Goal: Transaction & Acquisition: Purchase product/service

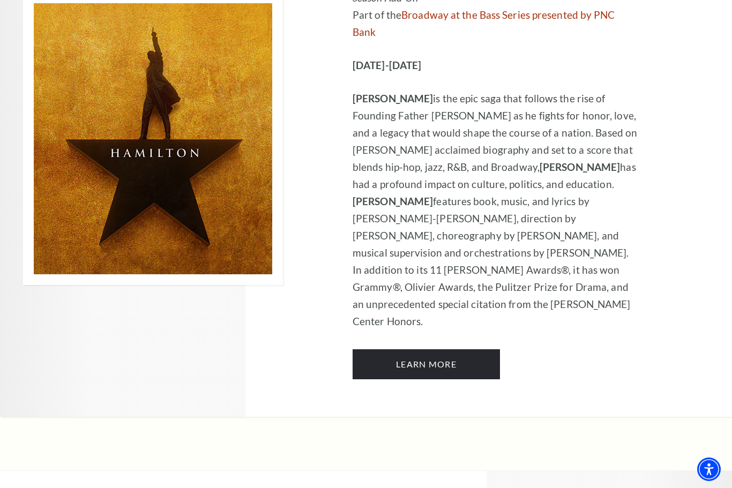
scroll to position [7381, 0]
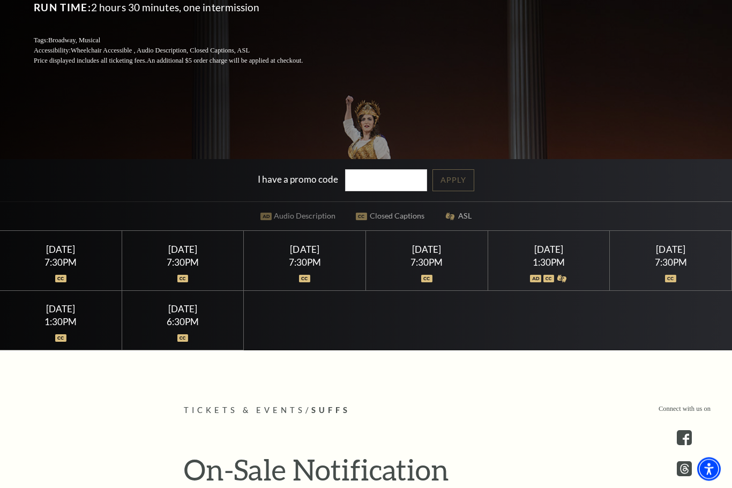
scroll to position [225, 0]
click at [314, 277] on div at bounding box center [305, 272] width 96 height 11
click at [305, 282] on img at bounding box center [304, 278] width 11 height 7
click at [310, 255] on div "Thursday August 6" at bounding box center [305, 249] width 96 height 11
click at [319, 290] on div "Thursday August 6 7:30PM" at bounding box center [305, 260] width 122 height 59
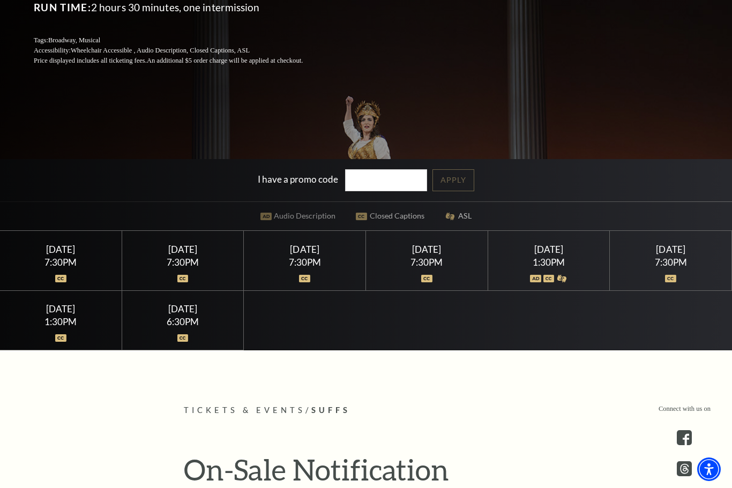
click at [310, 290] on div "Thursday August 6 7:30PM" at bounding box center [305, 260] width 122 height 59
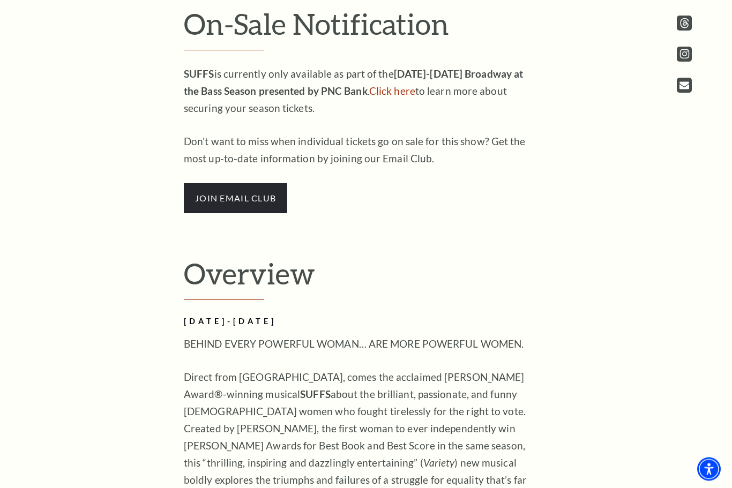
scroll to position [671, 0]
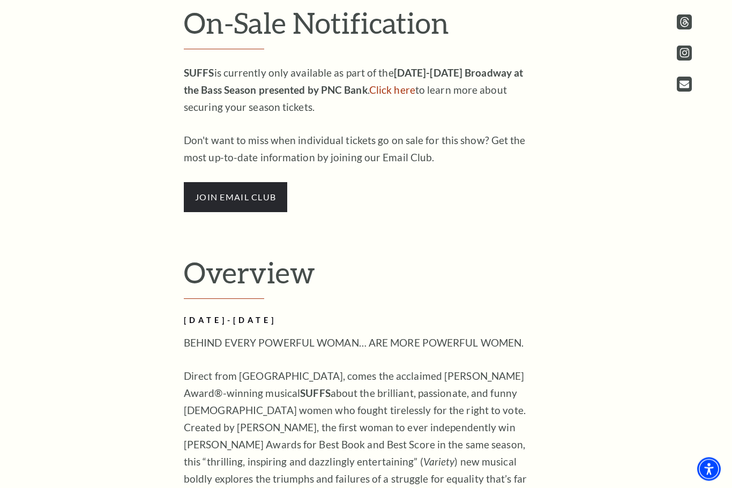
click at [267, 213] on span "join email club" at bounding box center [235, 198] width 103 height 30
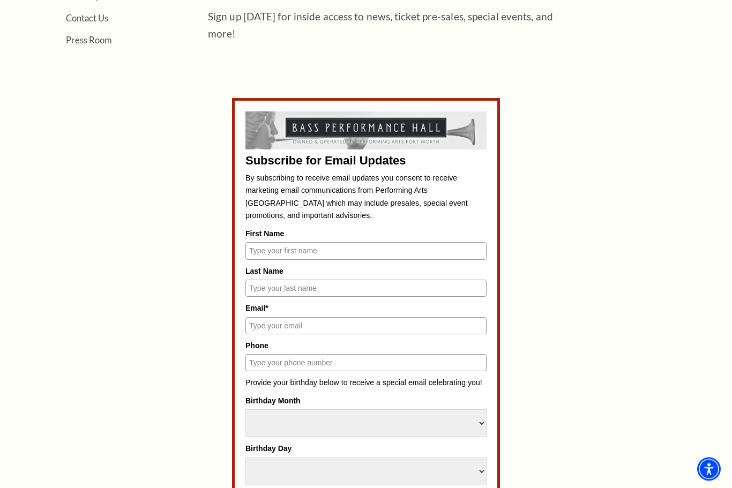
scroll to position [384, 0]
click at [464, 246] on input "First Name" at bounding box center [365, 250] width 241 height 17
type input "Pamela"
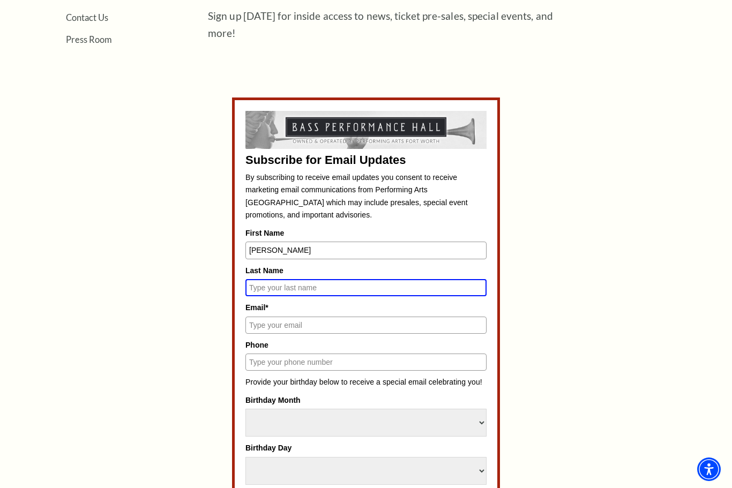
type input "Reynolds"
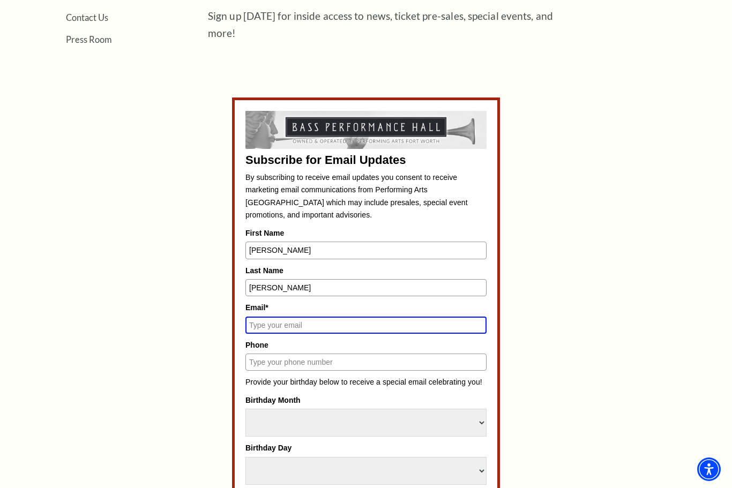
type input "pamelareynolds02@gmail.com"
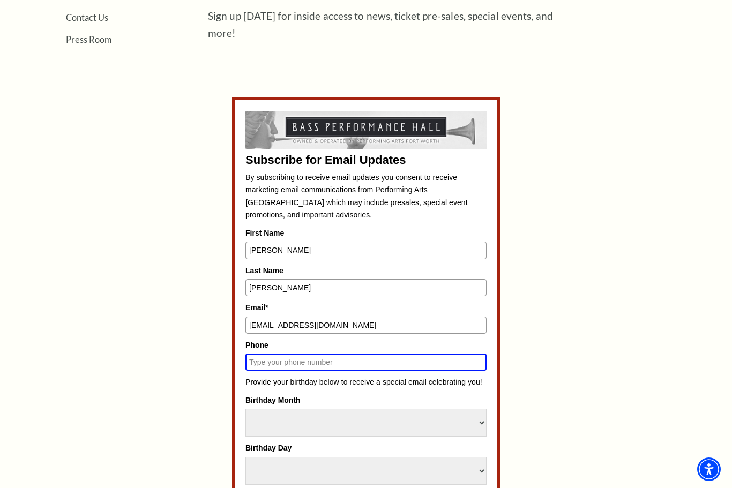
type input "2104147189"
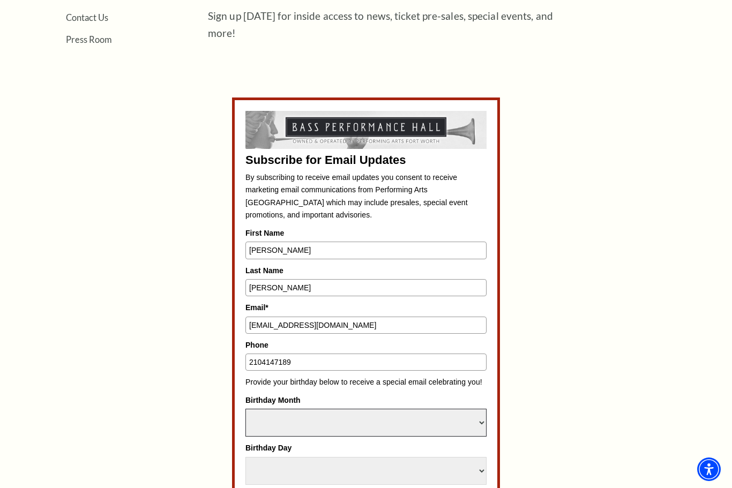
click at [473, 412] on select "Select Month January February March April May June July August September Octobe…" at bounding box center [365, 423] width 241 height 28
select select "February"
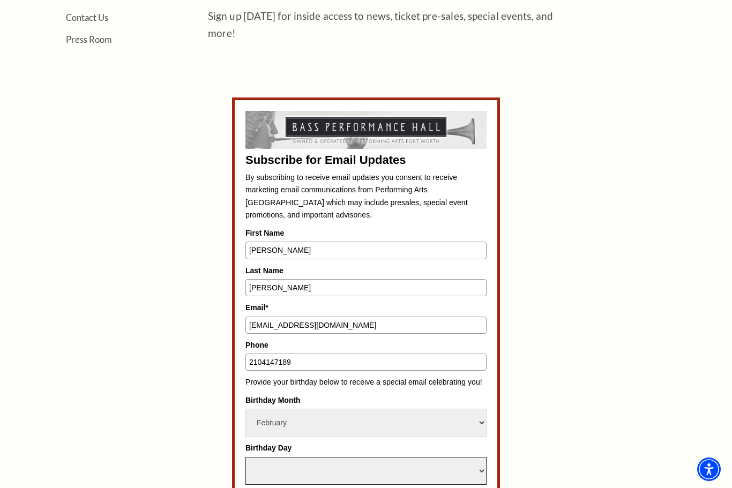
click at [437, 457] on select "Select Day 1 2 3 4 5 6 7 8 9 10 11 12 13 14 15 16 17 18 19 20 21 22 23 24 25 26…" at bounding box center [365, 471] width 241 height 28
select select "2"
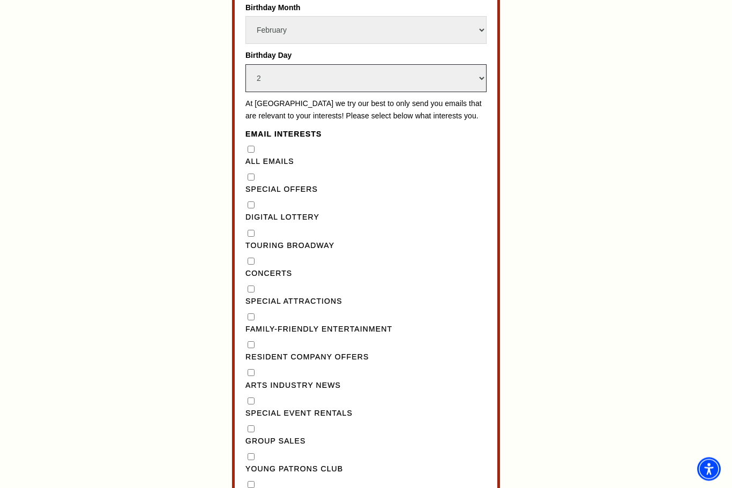
scroll to position [787, 0]
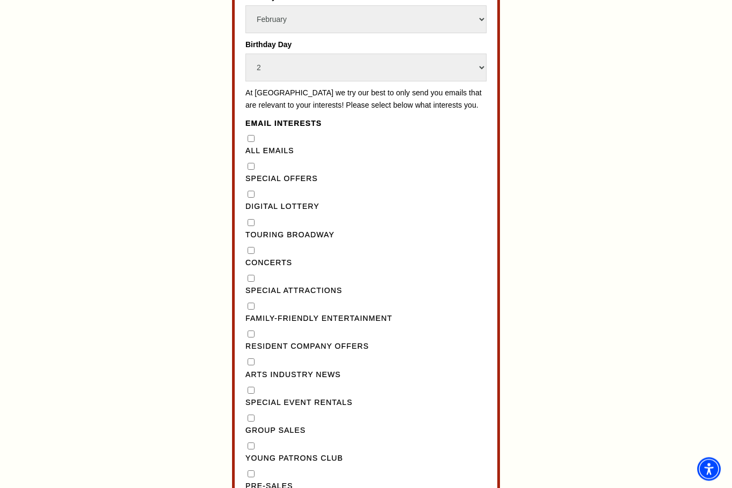
click at [258, 229] on label "Touring Broadway" at bounding box center [365, 235] width 241 height 13
click at [254, 220] on Broadway"] "Touring Broadway" at bounding box center [250, 223] width 7 height 7
checkbox Broadway"] "true"
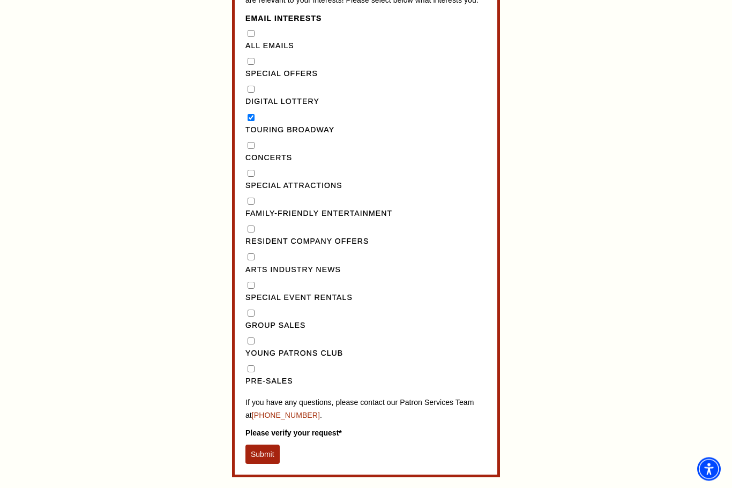
scroll to position [892, 0]
click at [262, 445] on button "Submit" at bounding box center [262, 454] width 34 height 19
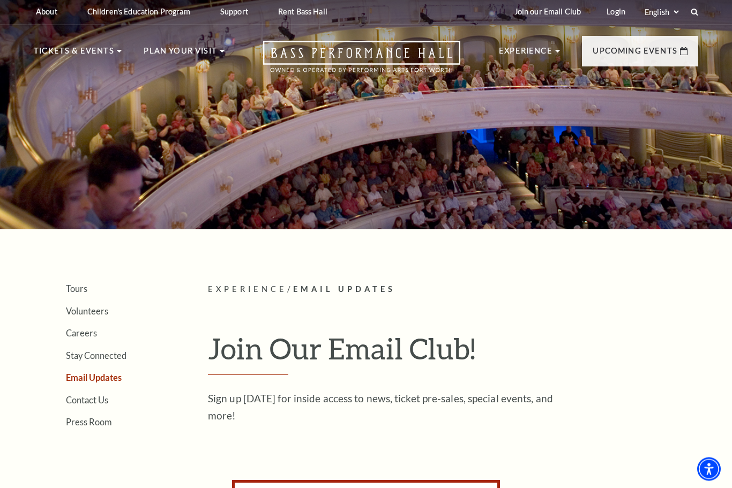
scroll to position [0, 0]
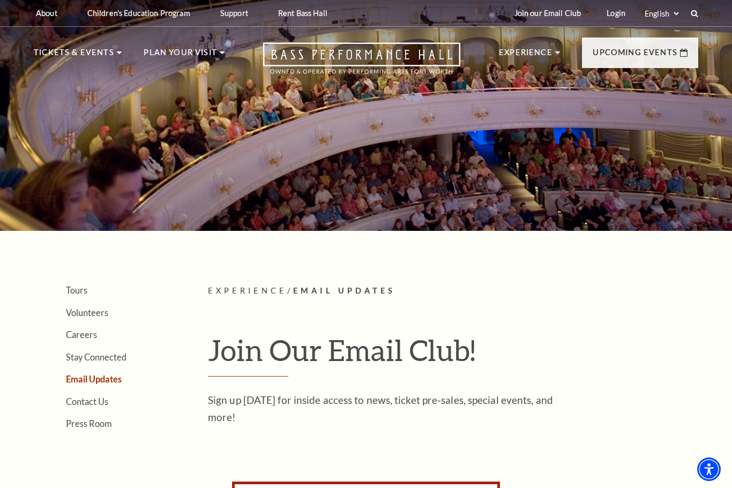
click at [453, 142] on div at bounding box center [366, 112] width 732 height 237
click at [411, 57] on icon "Open this option" at bounding box center [361, 58] width 197 height 32
click at [420, 61] on icon "Open this option" at bounding box center [361, 58] width 197 height 32
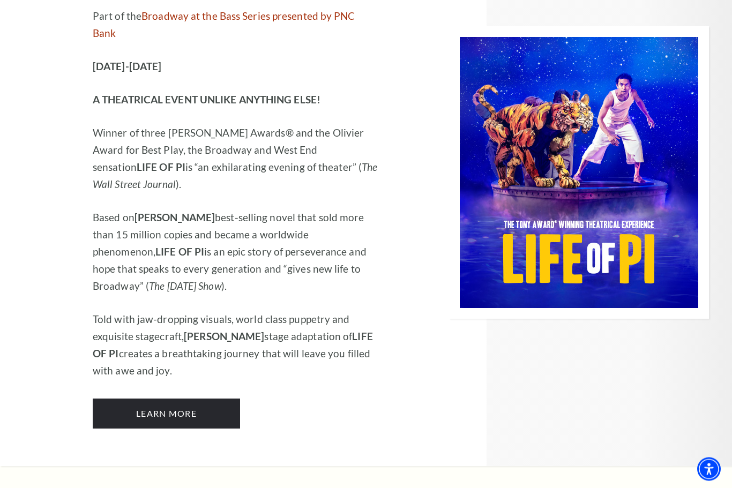
scroll to position [1121, 0]
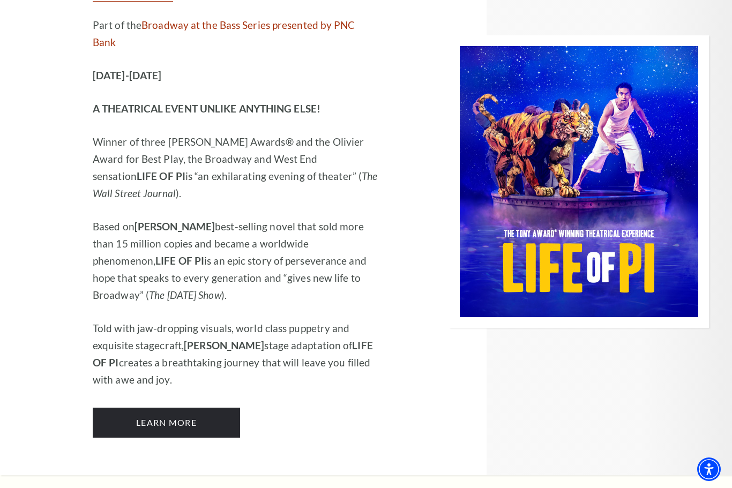
click at [221, 408] on link "Learn More" at bounding box center [166, 423] width 147 height 30
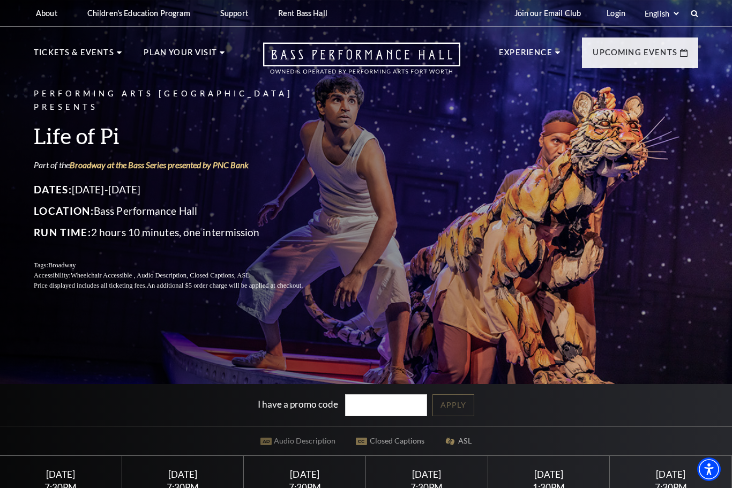
click at [98, 40] on nav "Tickets & Events Now On Sale Broadway At The Bass presented by PNC Bank [PERSON…" at bounding box center [366, 56] width 686 height 58
click at [317, 191] on link "Broadway At The Bass" at bounding box center [272, 198] width 120 height 14
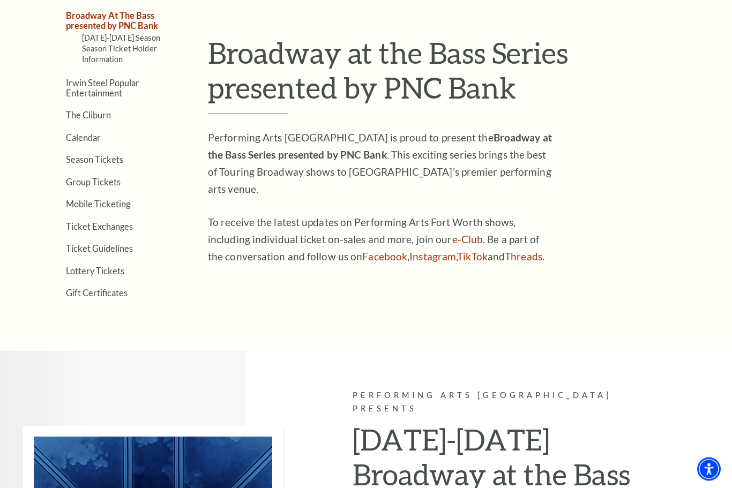
scroll to position [297, 0]
click at [107, 155] on link "Season Tickets" at bounding box center [94, 160] width 57 height 10
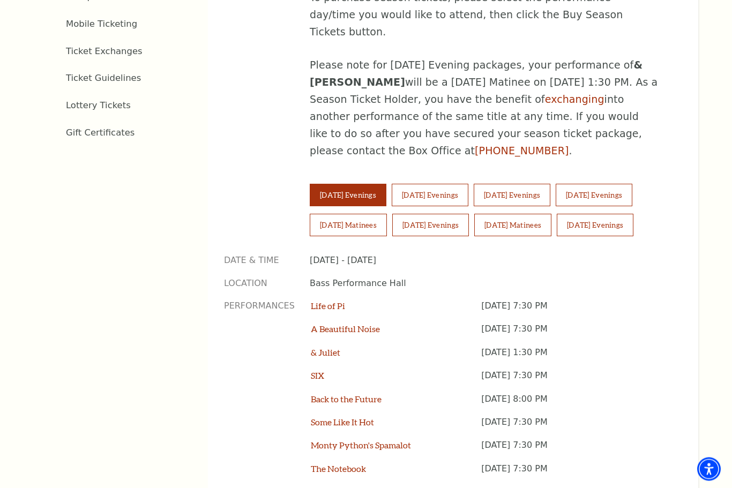
scroll to position [649, 0]
click at [360, 214] on button "Saturday Matinees" at bounding box center [348, 225] width 77 height 22
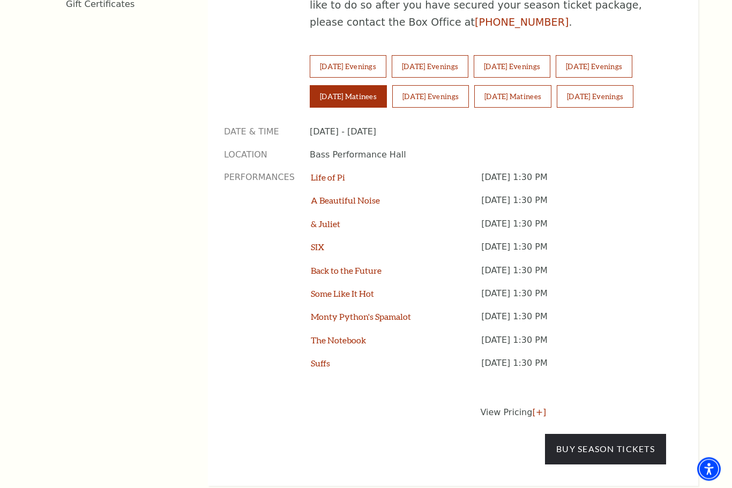
scroll to position [778, 0]
click at [612, 434] on link "Buy Season Tickets" at bounding box center [605, 449] width 121 height 30
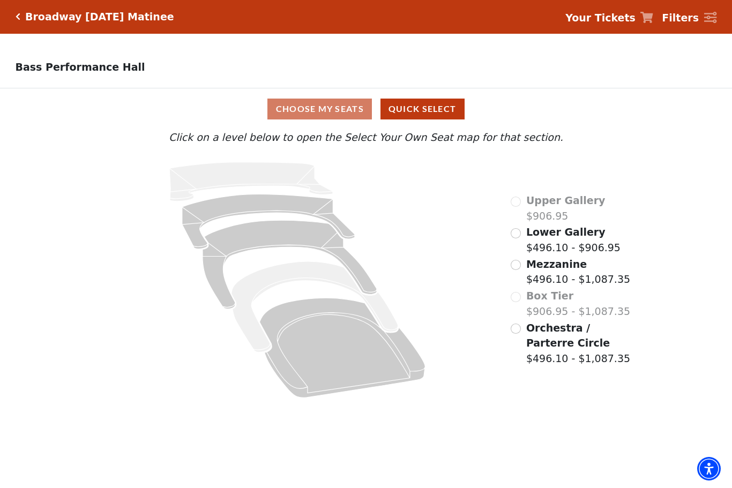
click at [518, 235] on input "Lower Gallery$496.10 - $906.95\a" at bounding box center [515, 234] width 10 height 10
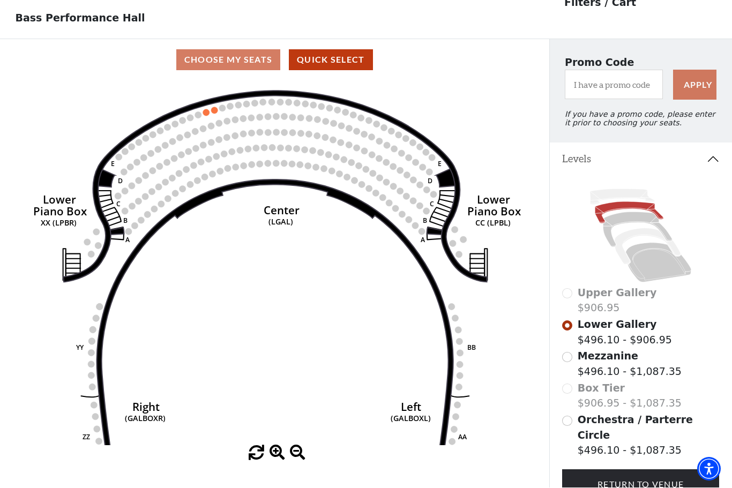
scroll to position [50, 0]
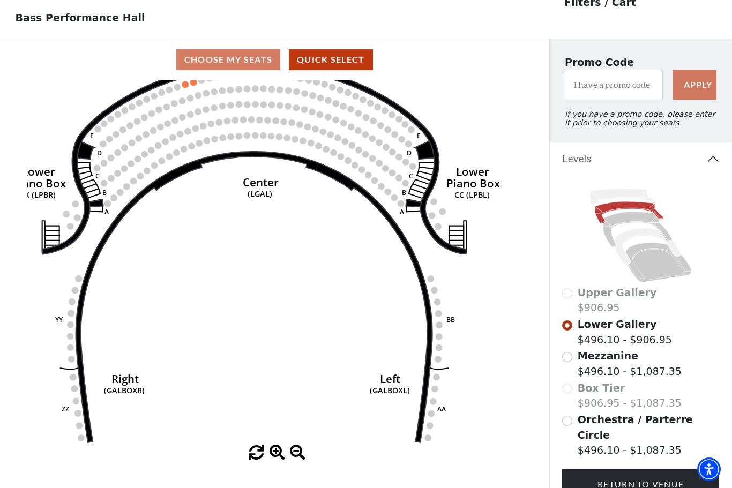
click at [572, 415] on div "Orchestra / Parterre Circle $496.10 - $1,087.35" at bounding box center [640, 435] width 157 height 46
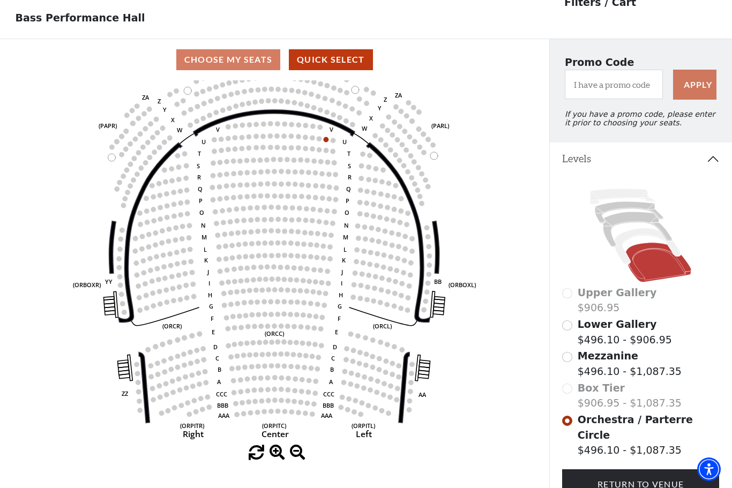
click at [567, 390] on div "Box Tier $906.95 - $1,087.35" at bounding box center [640, 395] width 157 height 31
click at [572, 356] on div "Mezzanine $496.10 - $1,087.35" at bounding box center [640, 363] width 157 height 31
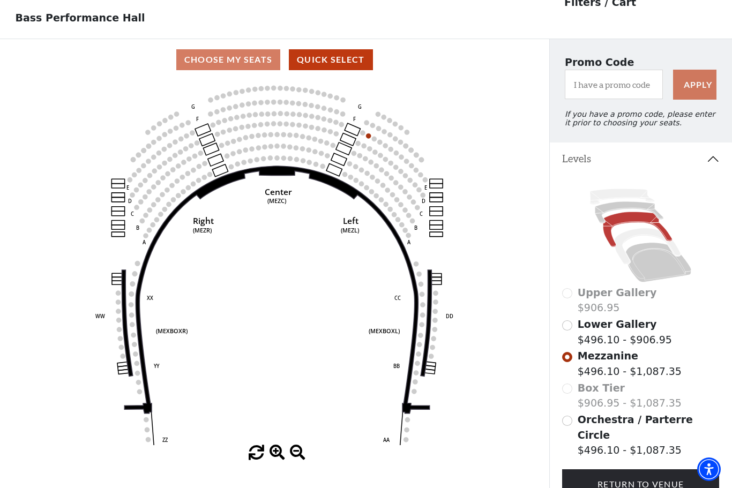
click at [572, 328] on input "Lower Gallery$496.10 - $906.95\a" at bounding box center [567, 325] width 10 height 10
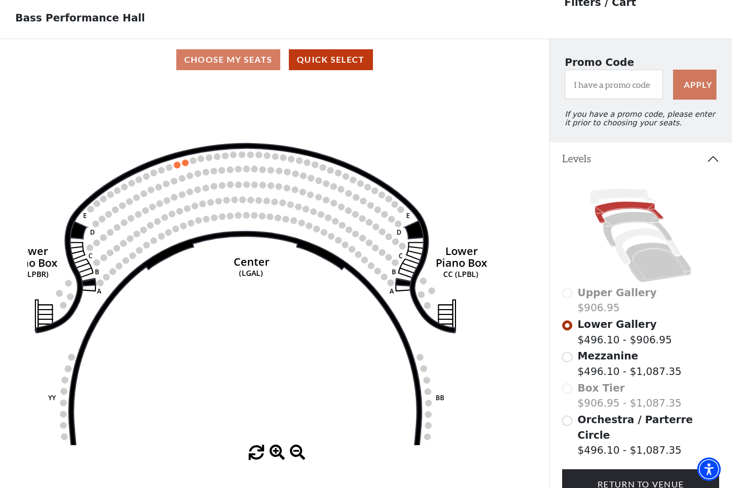
click at [178, 163] on icon "Right (GALBOXR) E D C B A E D C B A YY ZZ Left (GALBOXL) BB AA Center Lower Pia…" at bounding box center [274, 262] width 494 height 365
click at [183, 166] on circle at bounding box center [185, 163] width 6 height 6
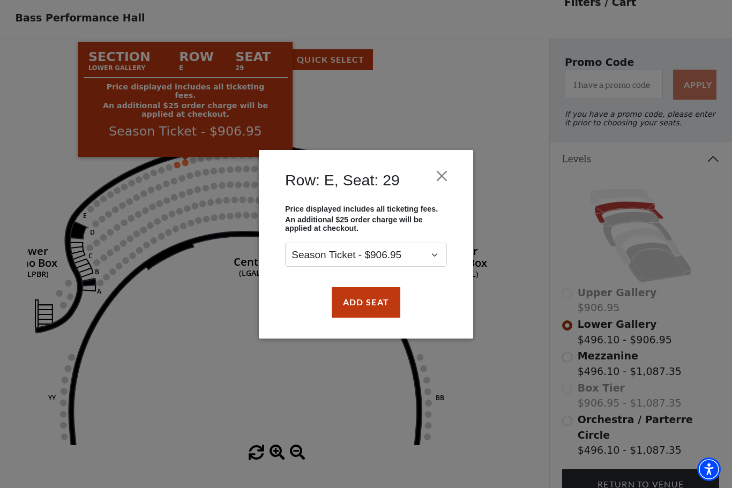
click at [442, 180] on button "Close" at bounding box center [442, 176] width 20 height 20
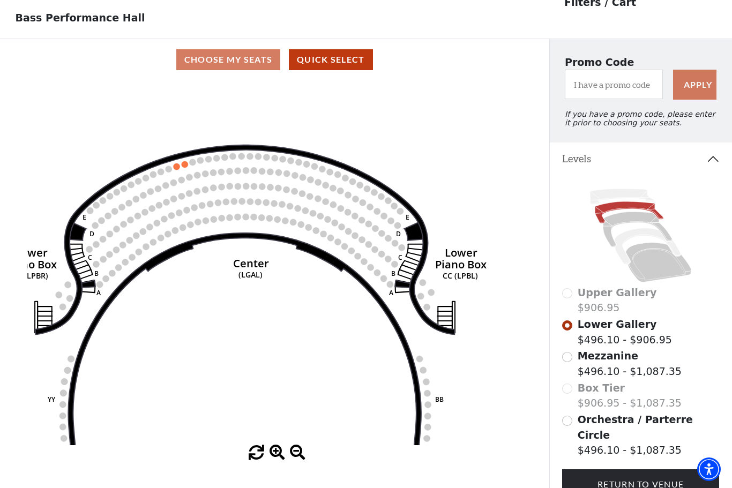
click at [345, 63] on button "Quick Select" at bounding box center [331, 59] width 84 height 21
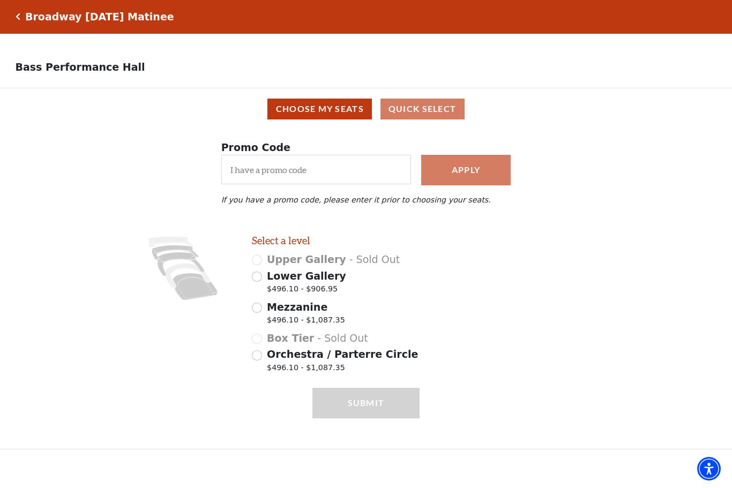
click at [18, 17] on icon "Click here to go back to filters" at bounding box center [18, 16] width 5 height 7
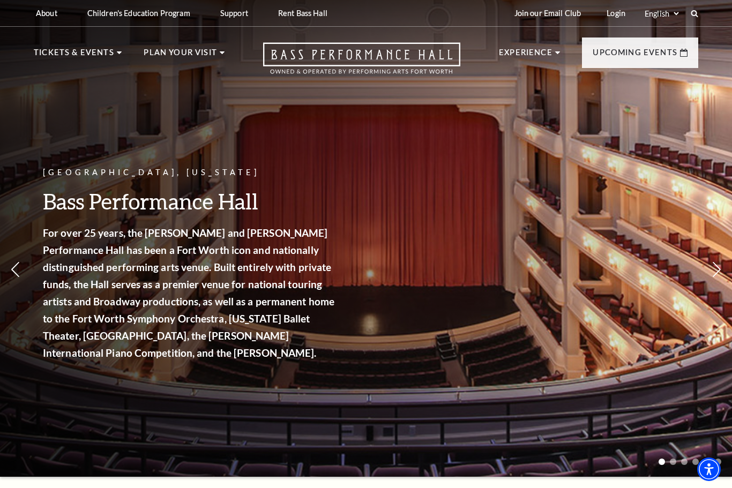
click at [284, 170] on img at bounding box center [286, 141] width 149 height 80
click at [294, 160] on img at bounding box center [286, 141] width 149 height 80
click at [288, 204] on link "Broadway At The Bass" at bounding box center [272, 198] width 120 height 14
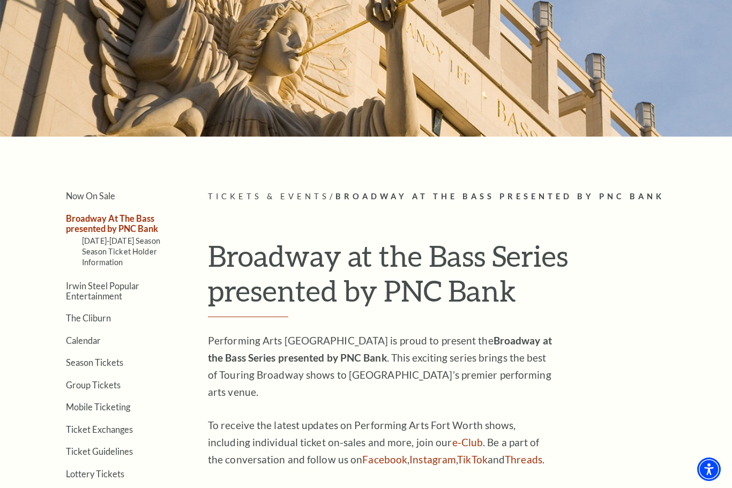
scroll to position [94, 0]
click at [121, 363] on link "Season Tickets" at bounding box center [94, 362] width 57 height 10
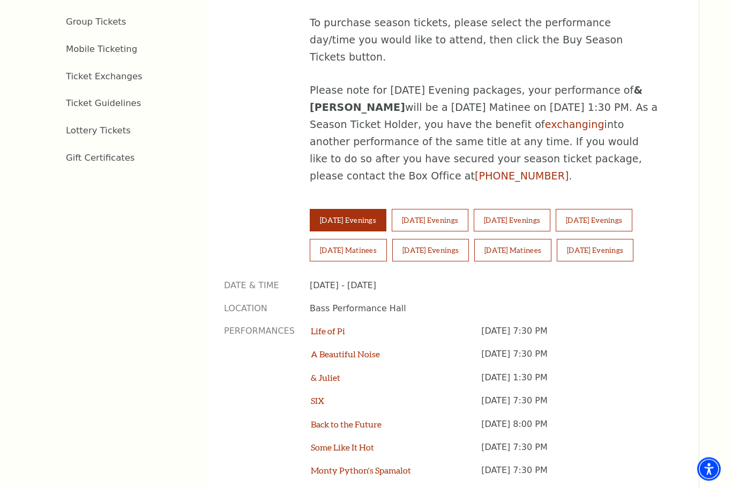
scroll to position [627, 0]
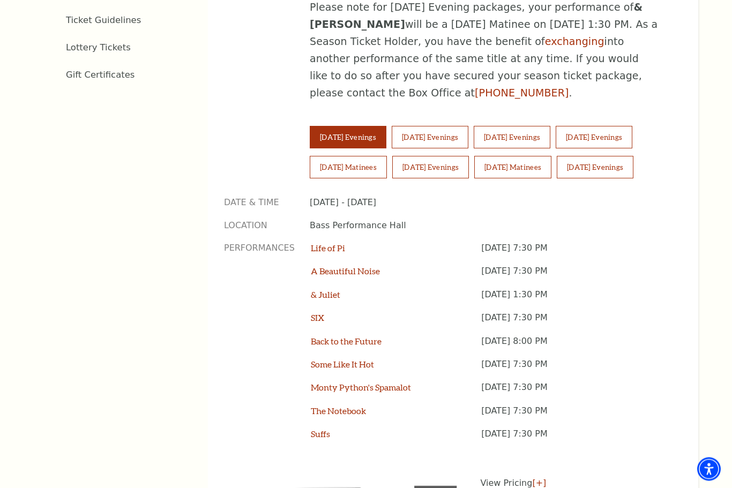
click at [464, 126] on button "Wednesday Evenings" at bounding box center [430, 137] width 77 height 22
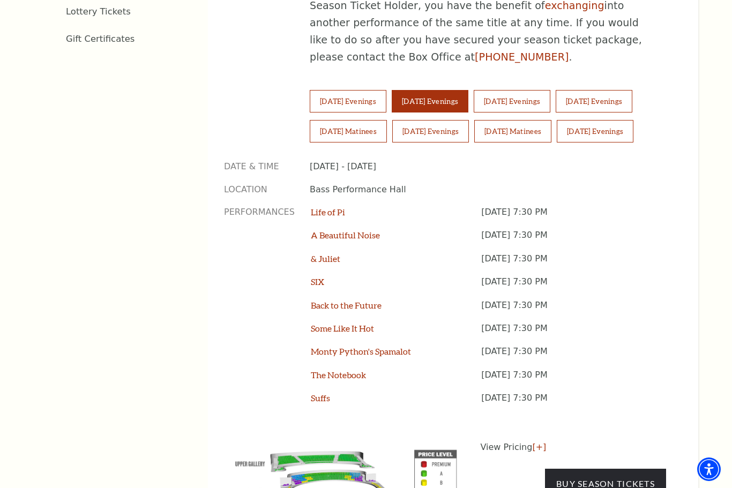
click at [370, 90] on button "Tuesday Evenings" at bounding box center [348, 101] width 77 height 22
click at [601, 469] on link "Buy Season Tickets" at bounding box center [605, 484] width 121 height 30
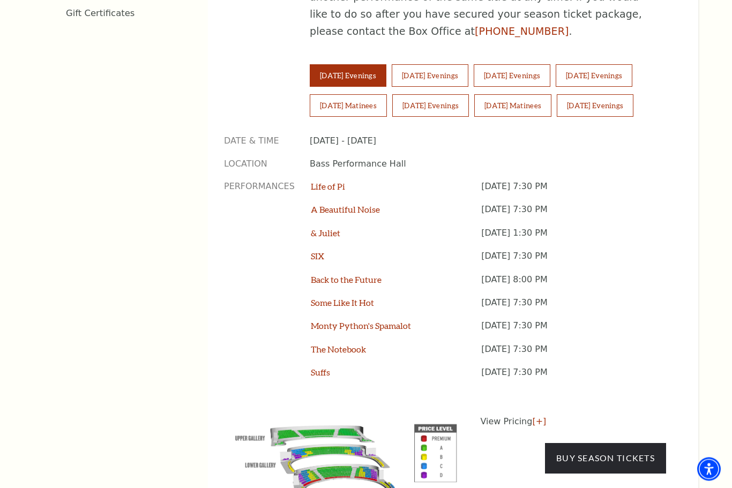
scroll to position [769, 0]
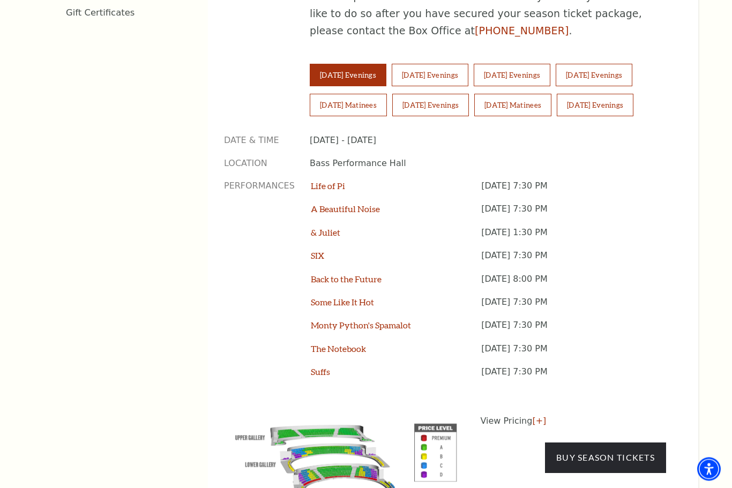
click at [619, 443] on link "Buy Season Tickets" at bounding box center [605, 458] width 121 height 30
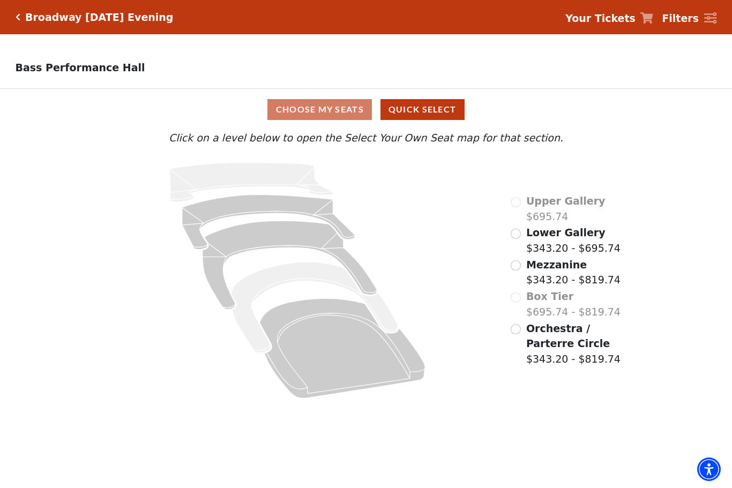
click at [587, 340] on label "Orchestra / Parterre Circle $343.20 - $819.74" at bounding box center [579, 344] width 107 height 46
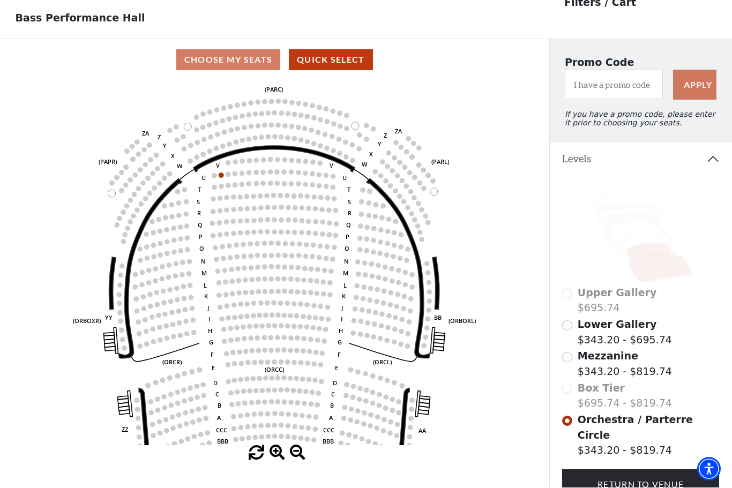
scroll to position [50, 0]
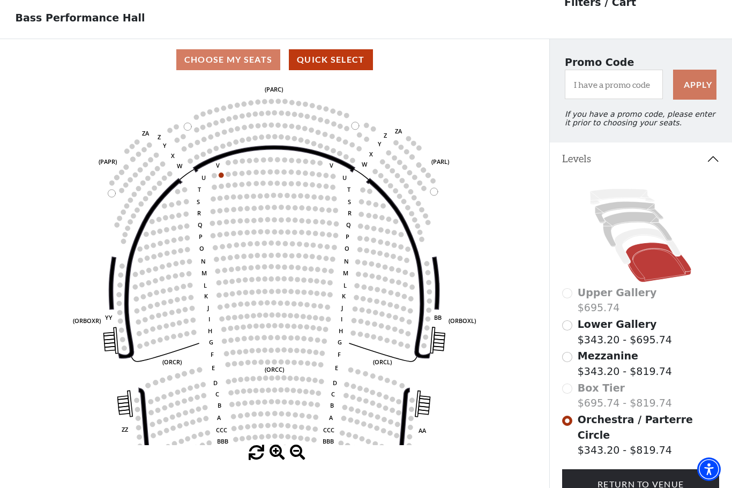
click at [578, 366] on label "Mezzanine $343.20 - $819.74" at bounding box center [624, 363] width 94 height 31
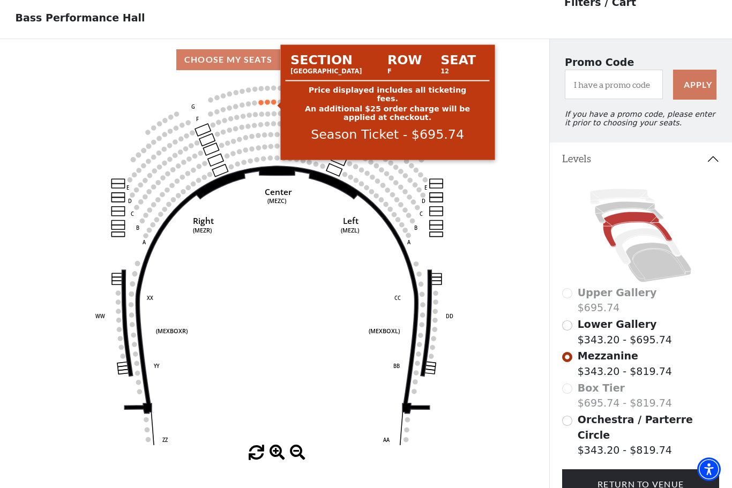
click at [273, 103] on circle at bounding box center [273, 102] width 5 height 5
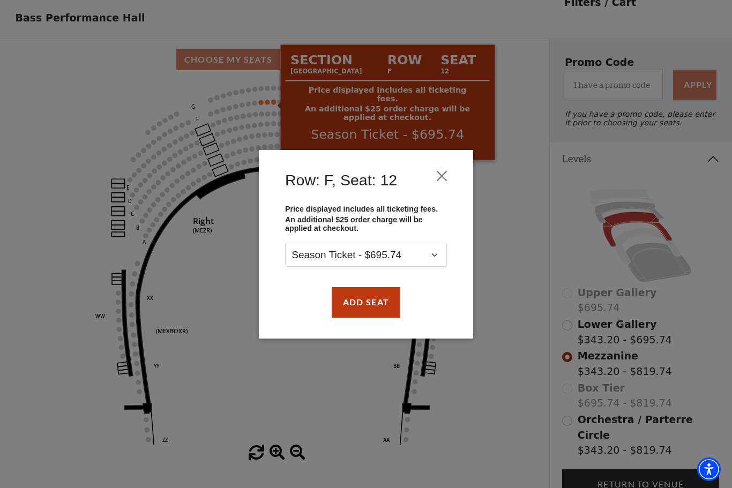
click at [459, 171] on div "Row: F, Seat: 12 Price displayed includes all ticketing fees. An additional $25…" at bounding box center [366, 244] width 214 height 189
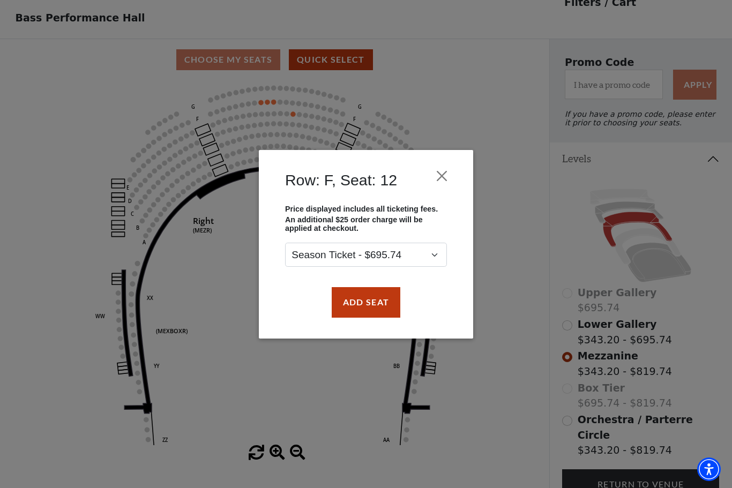
click at [446, 174] on button "Close" at bounding box center [442, 176] width 20 height 20
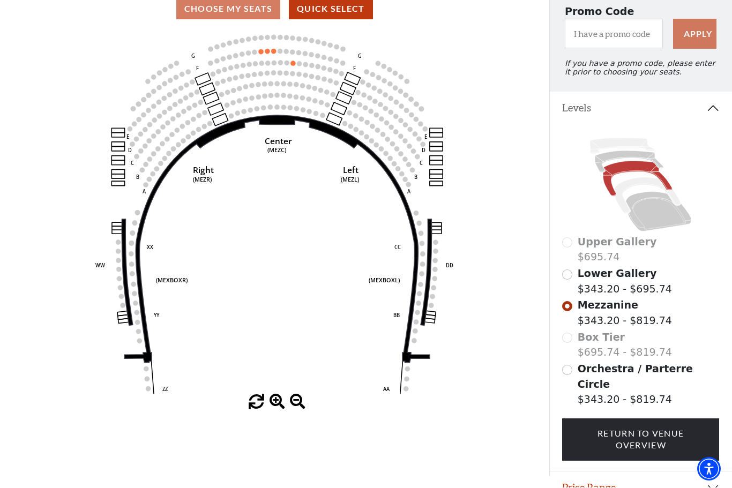
click at [695, 475] on button "Price Range" at bounding box center [641, 488] width 183 height 33
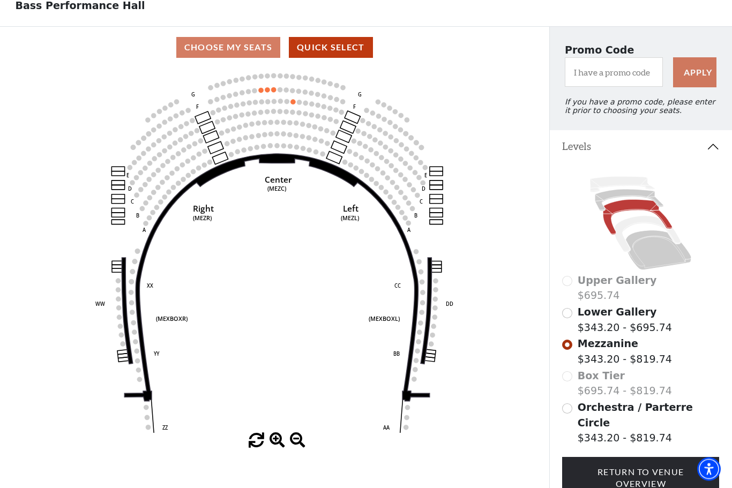
scroll to position [62, 0]
click at [570, 314] on input "Lower Gallery$343.20 - $695.74\a" at bounding box center [567, 313] width 10 height 10
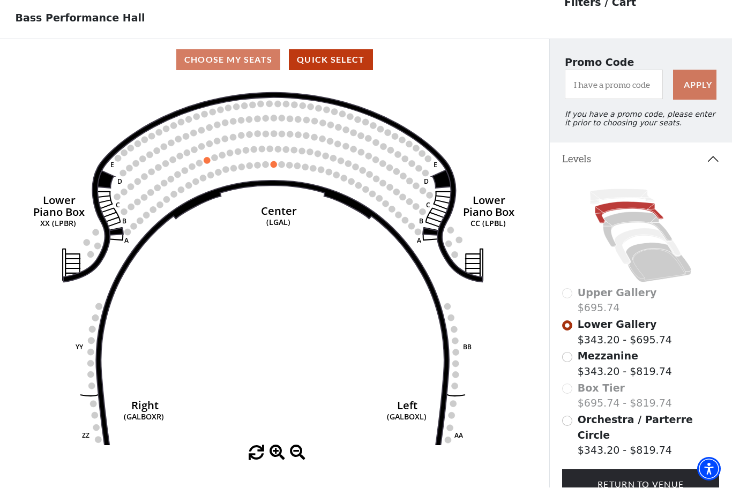
scroll to position [50, 0]
click at [570, 356] on input "Mezzanine$343.20 - $819.74\a" at bounding box center [567, 357] width 10 height 10
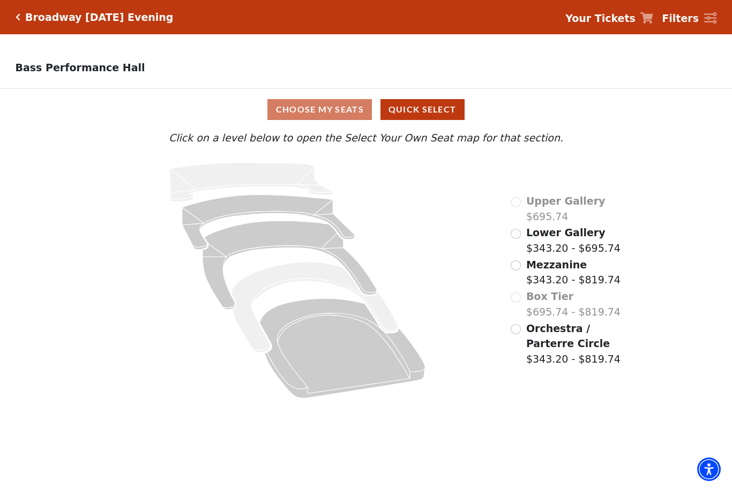
click at [422, 118] on button "Quick Select" at bounding box center [422, 109] width 84 height 21
click at [524, 329] on div "Orchestra / Parterre Circle $343.20 - $819.74" at bounding box center [571, 344] width 122 height 46
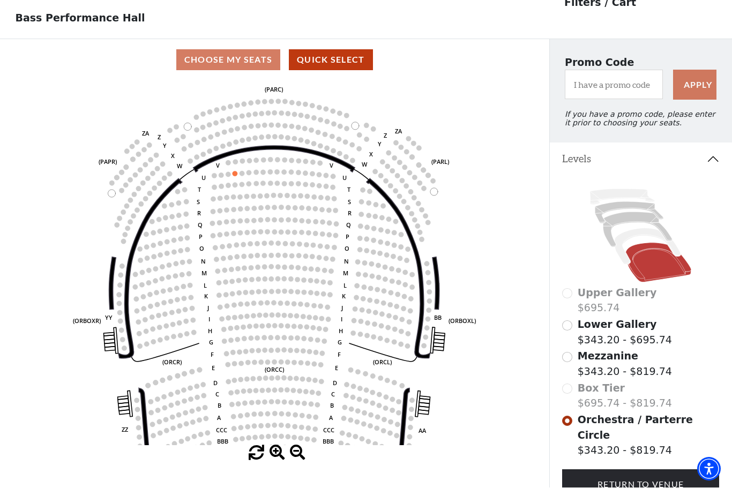
scroll to position [50, 0]
click at [568, 360] on input "Mezzanine$343.20 - $819.74\a" at bounding box center [567, 357] width 10 height 10
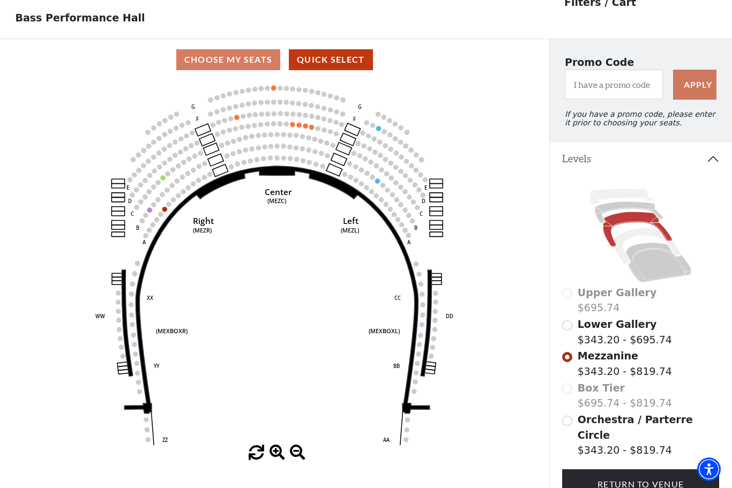
click at [147, 212] on circle at bounding box center [149, 209] width 5 height 5
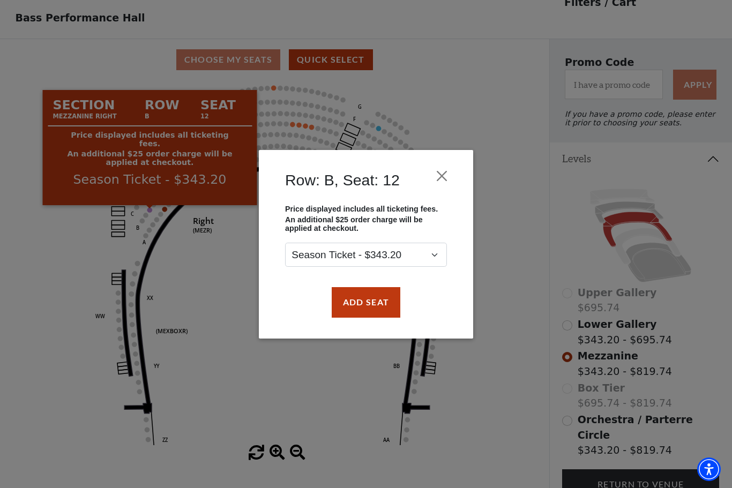
click at [442, 166] on button "Close" at bounding box center [442, 176] width 20 height 20
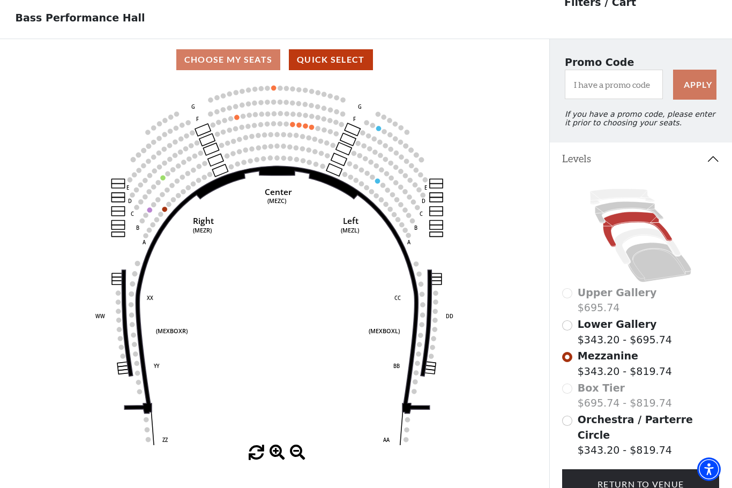
click at [159, 202] on circle at bounding box center [157, 199] width 5 height 5
click at [166, 216] on icon "Center (MEZC) Right (MEZR) Left (MEZL) (MEXBOXR) (MEXBOXL) XX WW CC DD YY BB ZZ…" at bounding box center [274, 262] width 494 height 365
click at [166, 211] on circle at bounding box center [164, 209] width 5 height 5
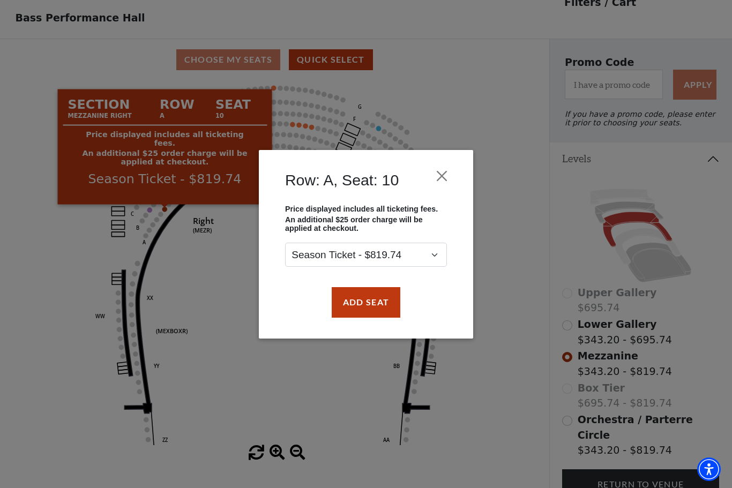
click at [450, 174] on button "Close" at bounding box center [442, 176] width 20 height 20
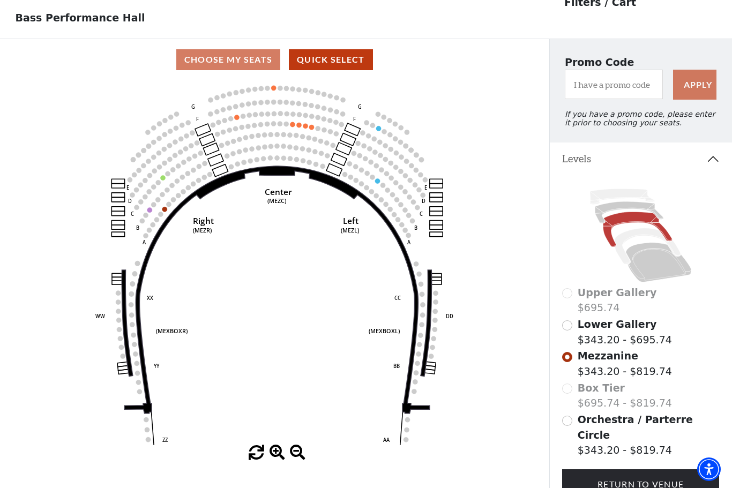
click at [380, 182] on icon "Center (MEZC) Right (MEZR) Left (MEZL) (MEXBOXR) (MEXBOXL) XX WW CC DD YY BB ZZ…" at bounding box center [274, 262] width 494 height 365
click at [377, 183] on circle at bounding box center [377, 180] width 5 height 5
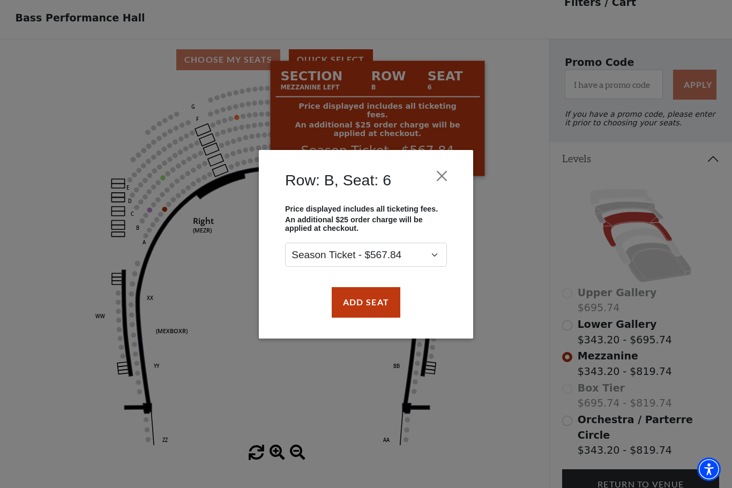
click at [452, 168] on button "Close" at bounding box center [442, 176] width 20 height 20
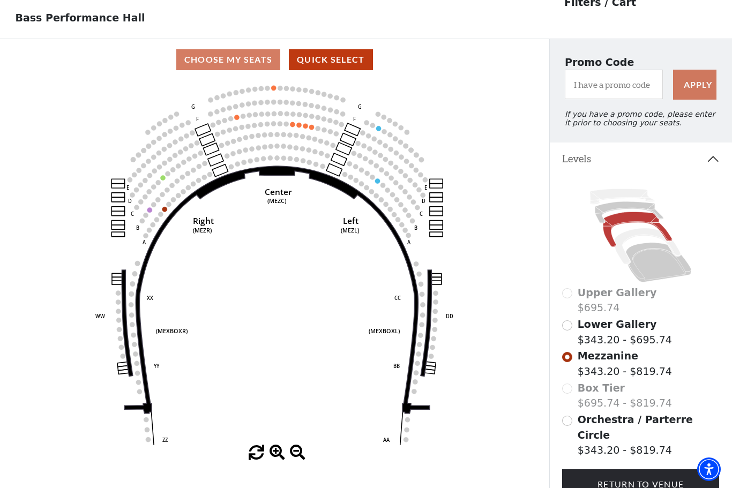
click at [307, 128] on circle at bounding box center [305, 125] width 5 height 5
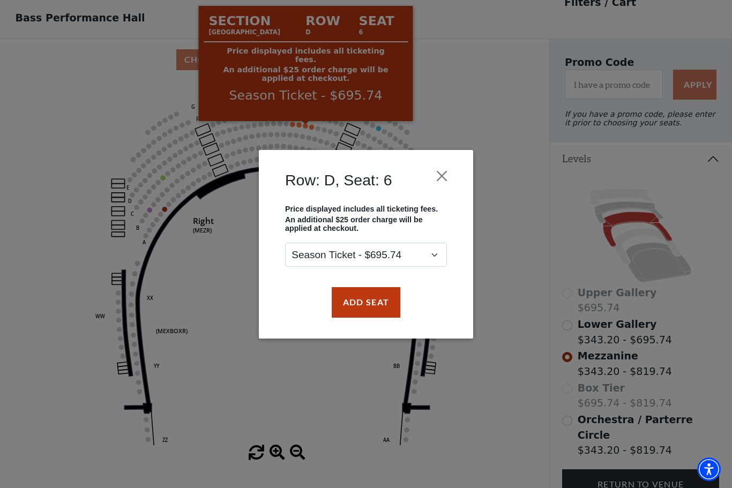
click at [452, 172] on button "Close" at bounding box center [442, 176] width 20 height 20
